Goal: Task Accomplishment & Management: Manage account settings

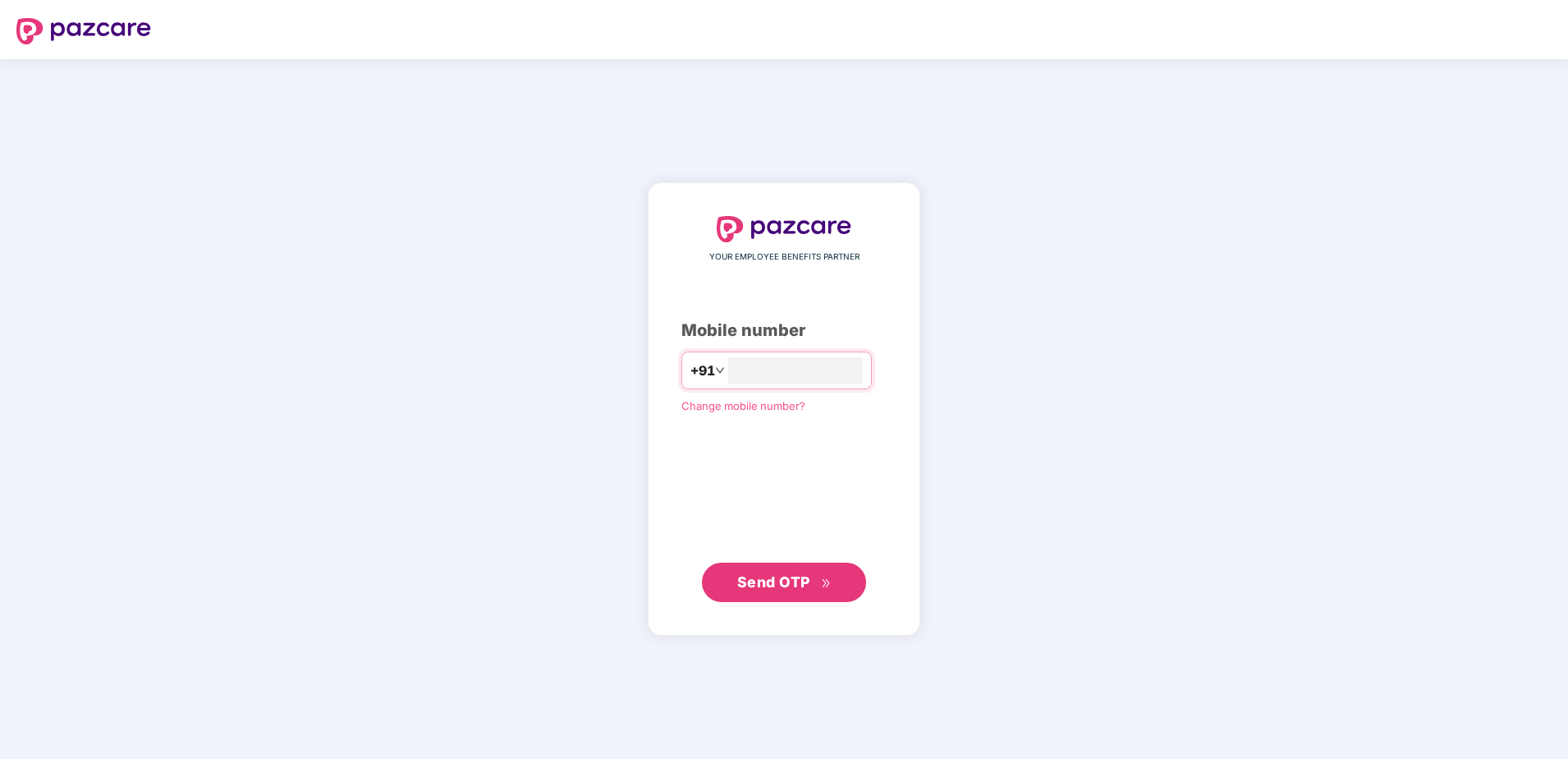
type input "**********"
click at [797, 585] on span "Send OTP" at bounding box center [774, 580] width 73 height 17
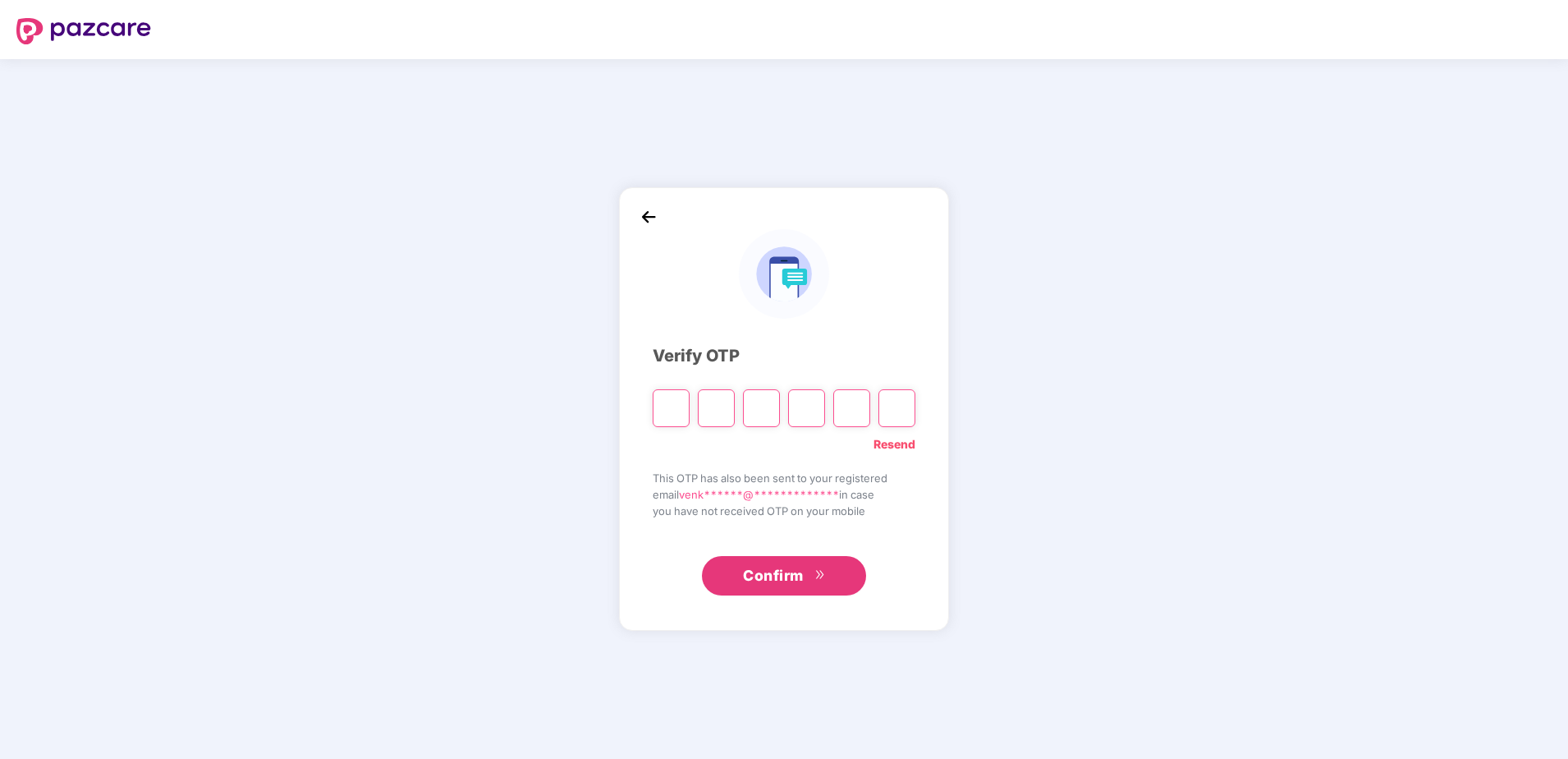
type input "*"
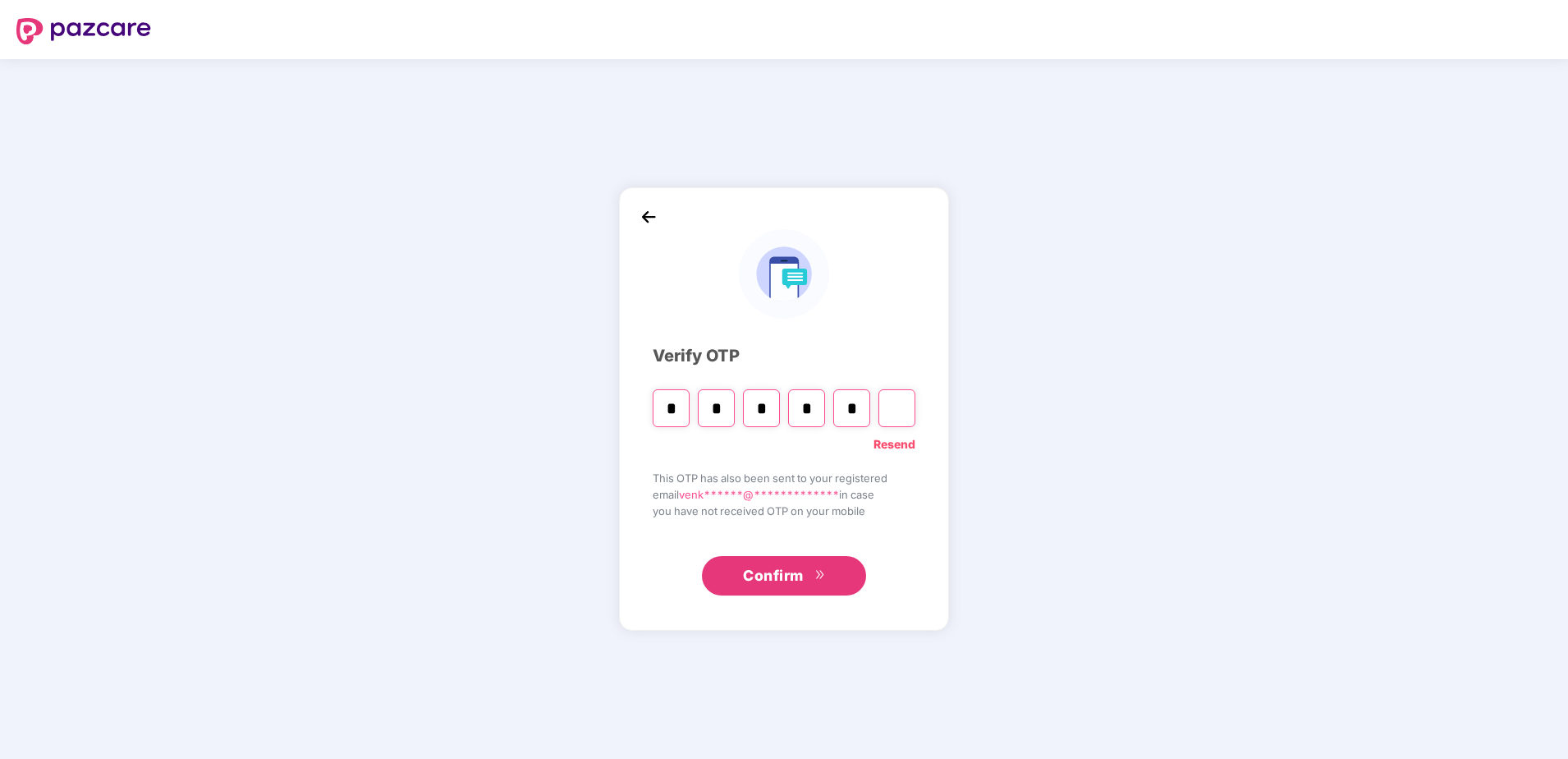
type input "*"
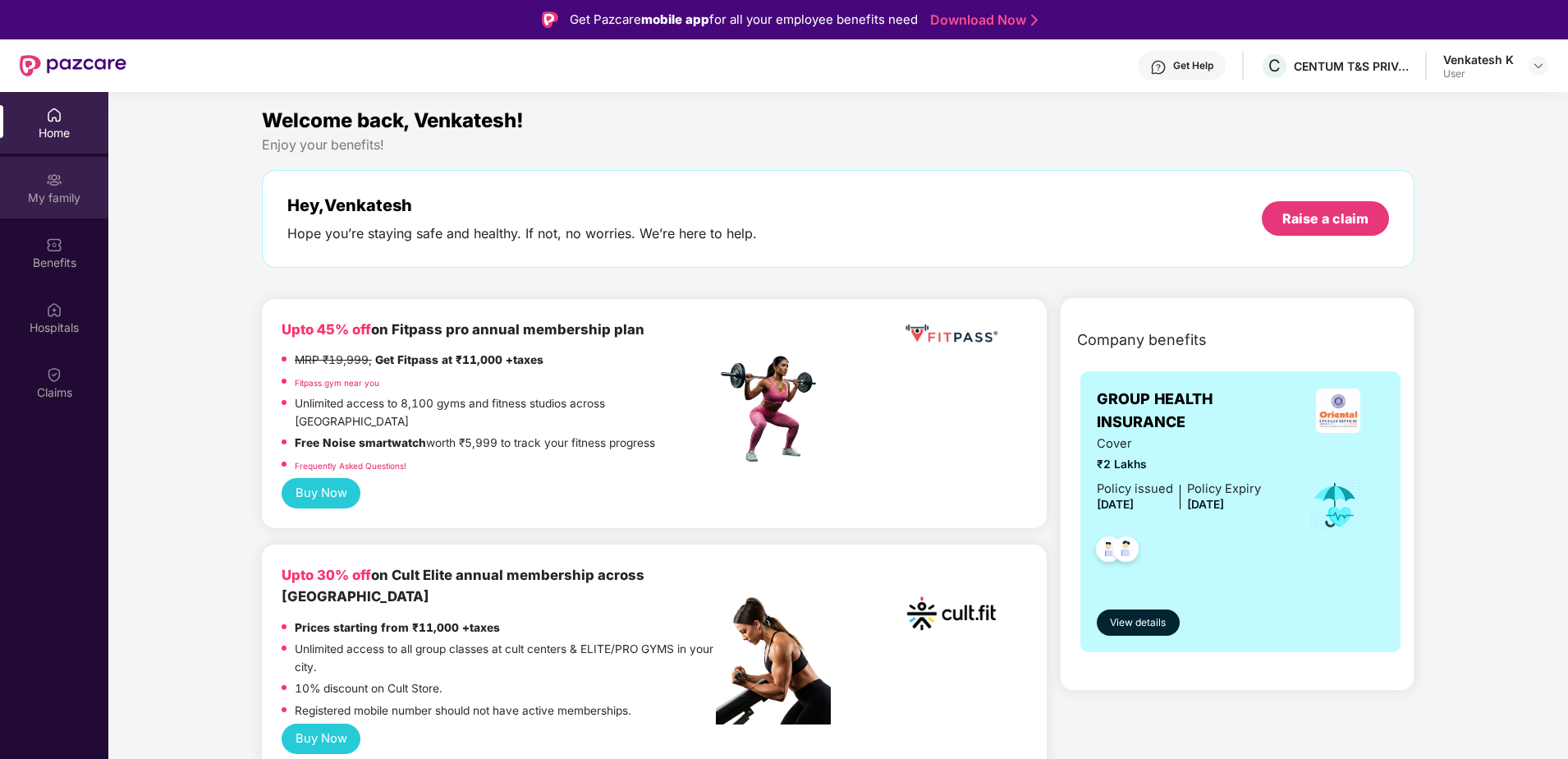
click at [64, 202] on div "My family" at bounding box center [54, 198] width 108 height 17
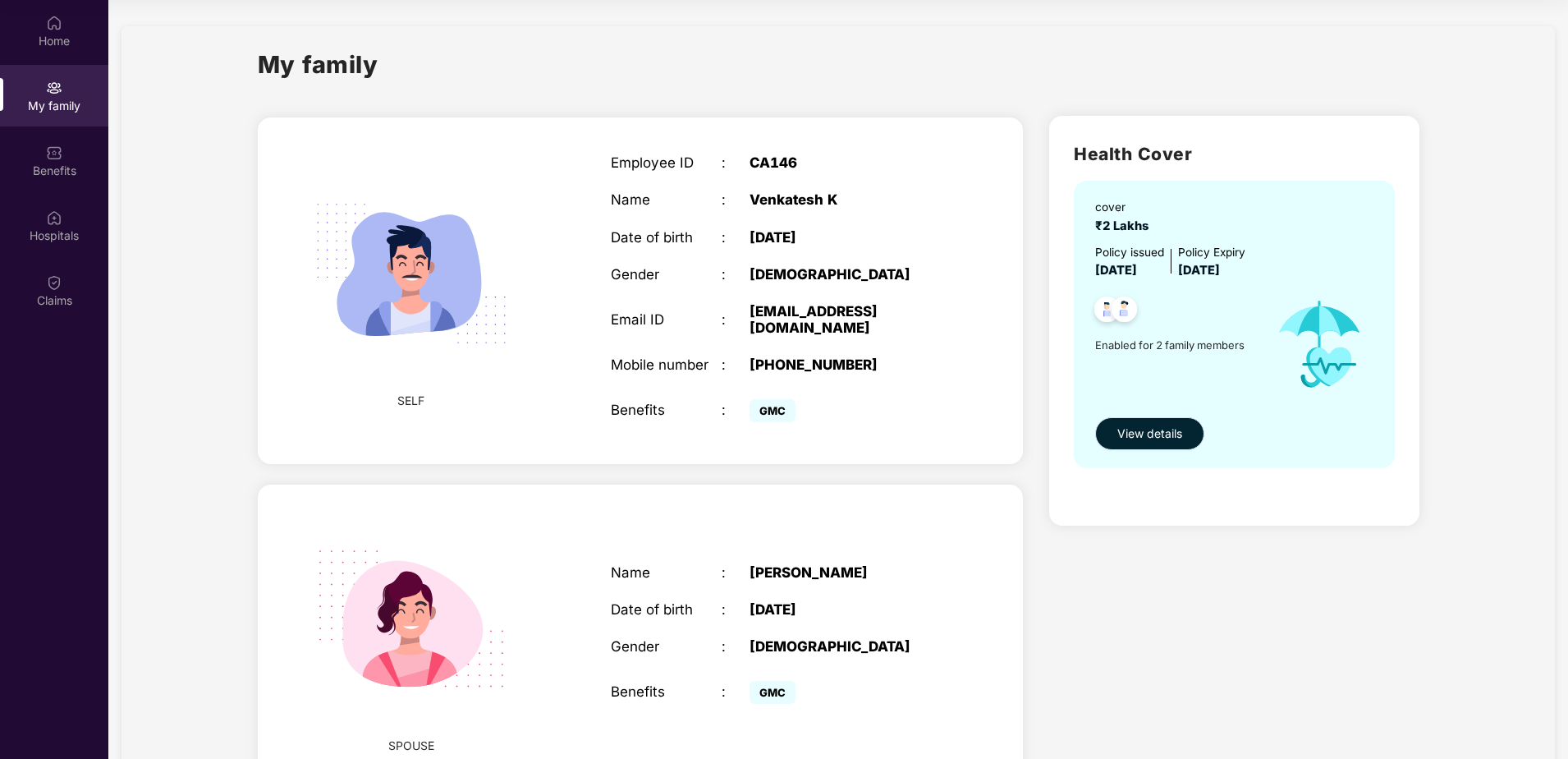
click at [1137, 437] on span "View details" at bounding box center [1149, 433] width 64 height 18
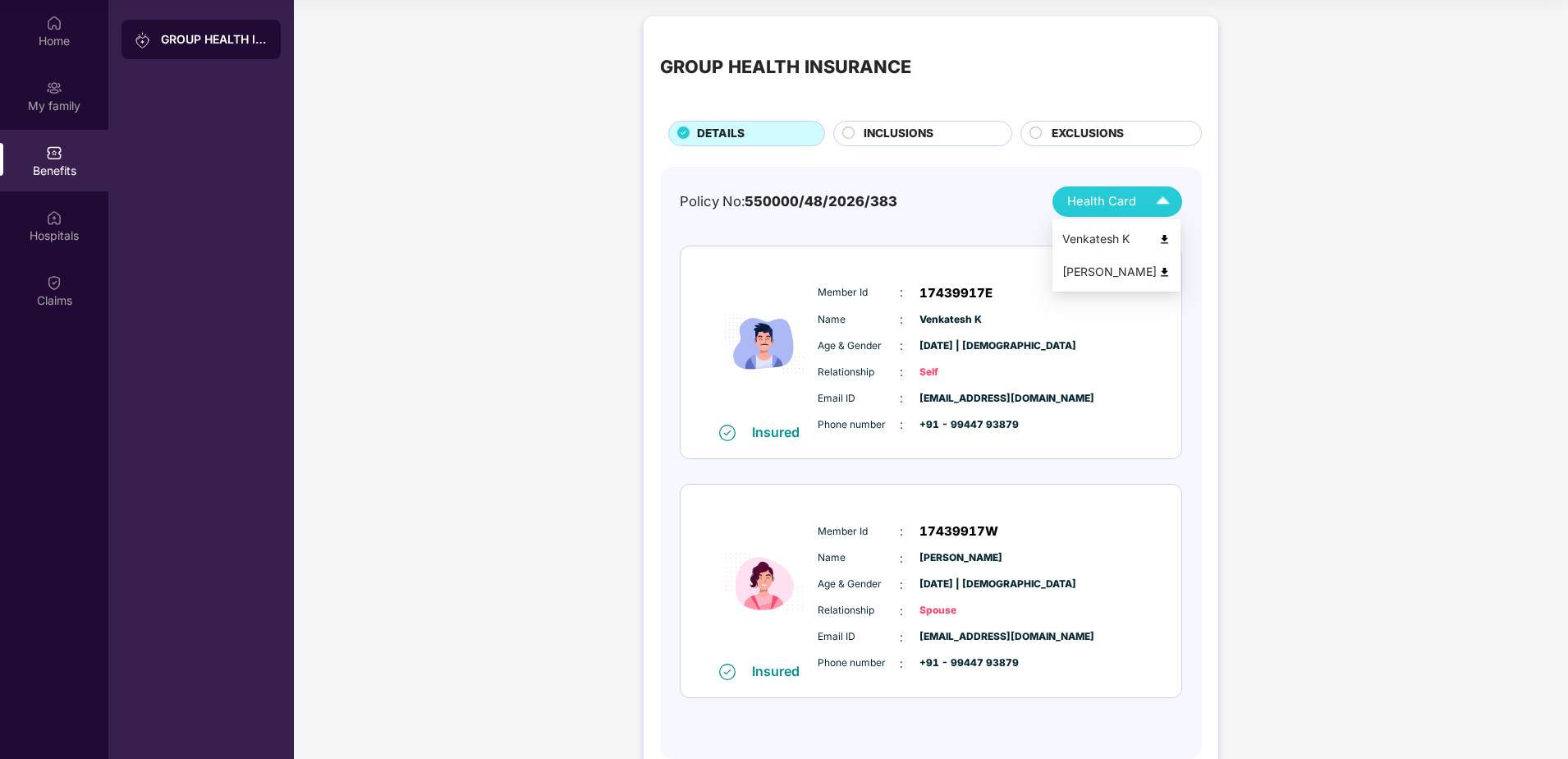
click at [1156, 205] on img at bounding box center [1162, 201] width 29 height 29
click at [1112, 389] on div "Email ID : [EMAIL_ADDRESS][DOMAIN_NAME]" at bounding box center [980, 397] width 326 height 18
click at [1160, 242] on img at bounding box center [1164, 239] width 12 height 12
click at [1159, 205] on img at bounding box center [1162, 201] width 29 height 29
click at [1162, 273] on img at bounding box center [1164, 272] width 12 height 12
